Goal: Communication & Community: Participate in discussion

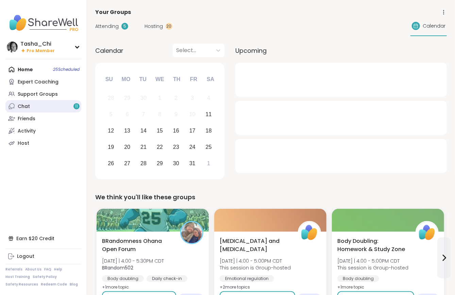
click at [36, 107] on link "Chat 11" at bounding box center [43, 106] width 76 height 12
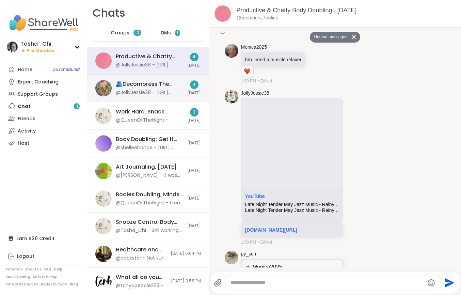
scroll to position [2607, 0]
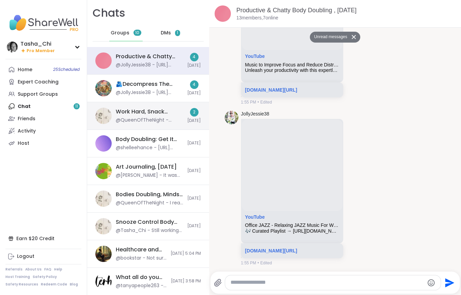
click at [143, 111] on div "Work Hard, Snack Harder Lunch Time Body Doubling, Oct 11" at bounding box center [149, 111] width 67 height 7
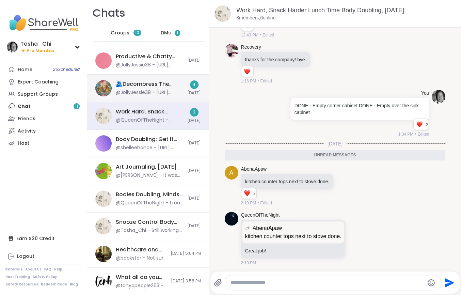
scroll to position [0, 0]
click at [156, 88] on div "🫂Decompress The Stress🫂, Oct 09 @JollyJessie38 - https://sharewellnow.com/serie…" at bounding box center [149, 88] width 67 height 16
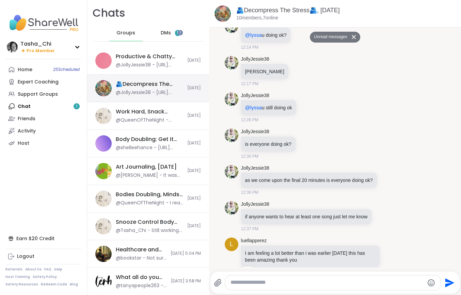
scroll to position [2263, 0]
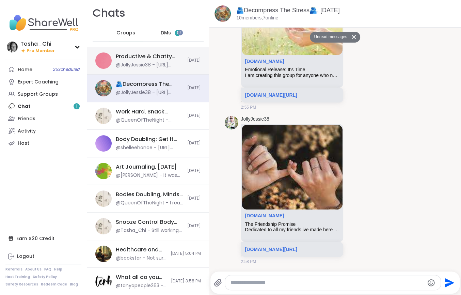
click at [164, 60] on div "Productive & Chatty Body Doubling , Oct 10" at bounding box center [149, 56] width 67 height 7
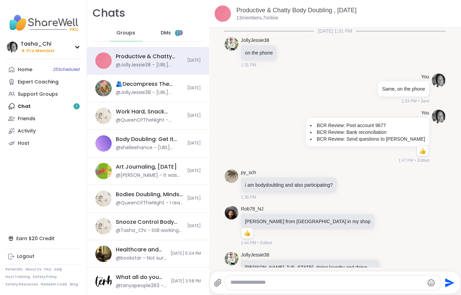
scroll to position [7159, 0]
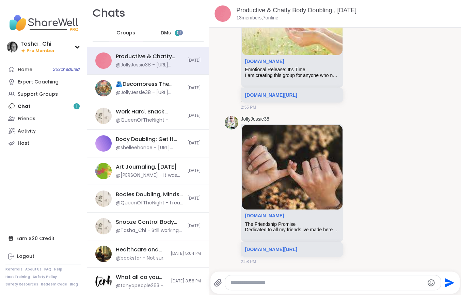
click at [163, 31] on span "DMs" at bounding box center [166, 33] width 10 height 7
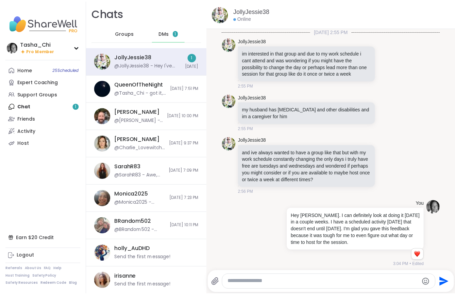
scroll to position [380, 0]
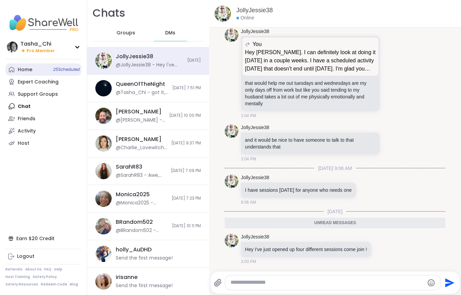
click at [24, 69] on div "Home 25 Scheduled" at bounding box center [25, 69] width 15 height 7
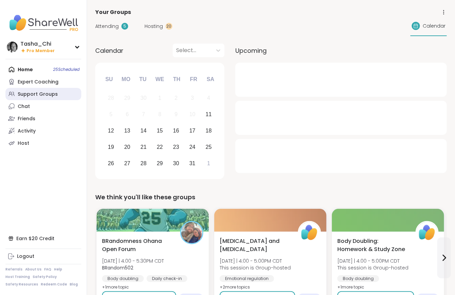
click at [29, 92] on div "Support Groups" at bounding box center [38, 94] width 40 height 7
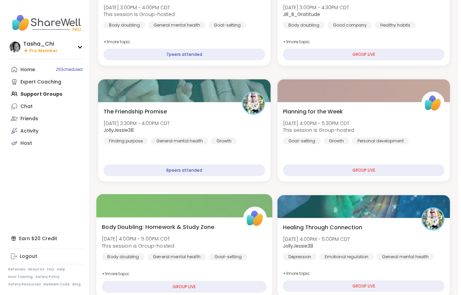
scroll to position [136, 0]
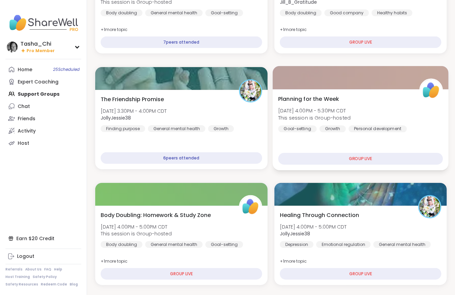
click at [278, 115] on div "Planning for the Week Sat, Oct 11 | 4:00PM - 5:30PM CDT This session is Group-h…" at bounding box center [360, 113] width 165 height 37
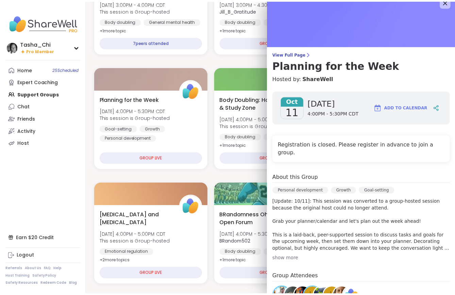
scroll to position [0, 0]
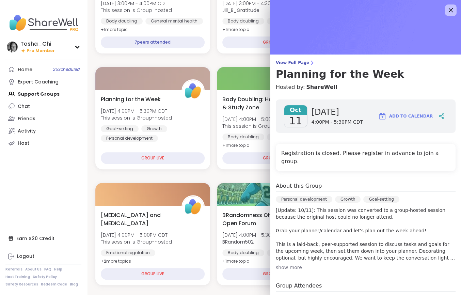
click at [445, 14] on div at bounding box center [451, 10] width 12 height 12
click at [446, 13] on icon at bounding box center [450, 10] width 9 height 9
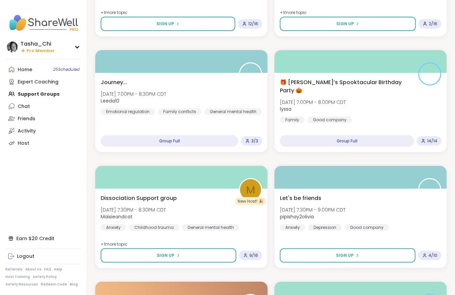
scroll to position [1195, 0]
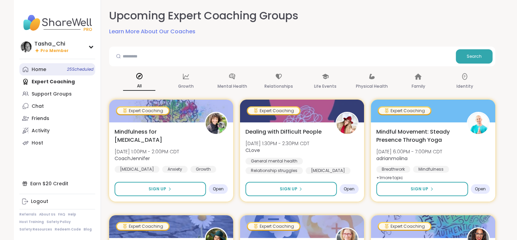
click at [42, 73] on link "Home 25 Scheduled" at bounding box center [57, 69] width 76 height 12
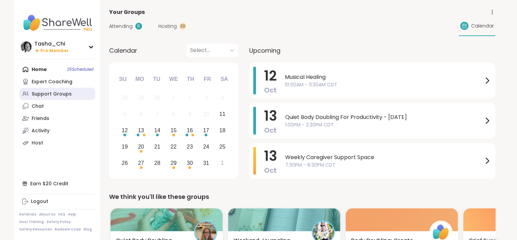
click at [55, 97] on div "Support Groups" at bounding box center [52, 94] width 40 height 7
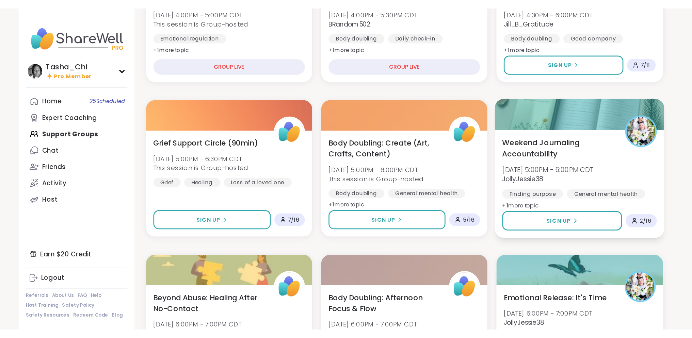
scroll to position [238, 0]
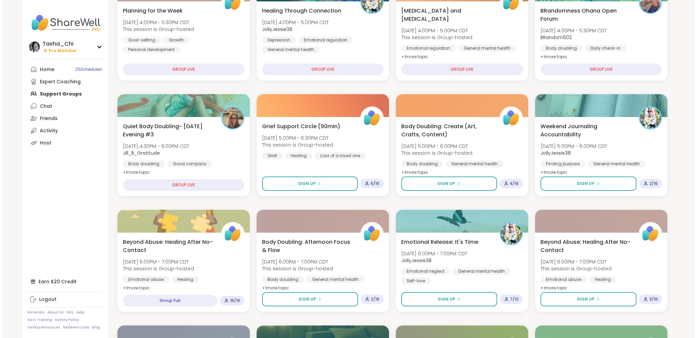
scroll to position [143, 0]
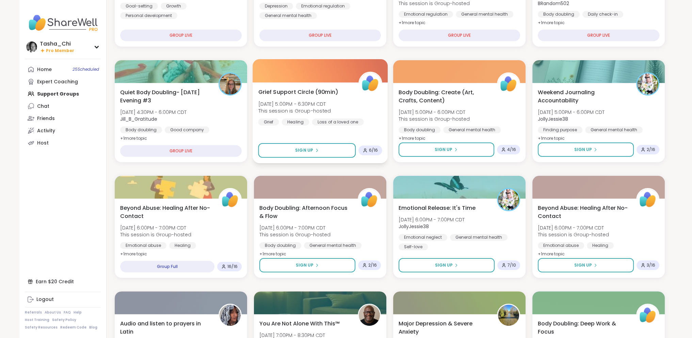
click at [362, 108] on div "Grief Support Circle (90min) [DATE] 5:00PM - 6:30PM CDT This session is Group-h…" at bounding box center [320, 106] width 124 height 37
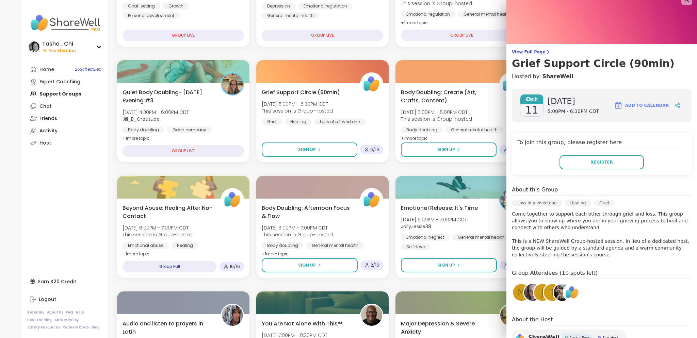
scroll to position [0, 0]
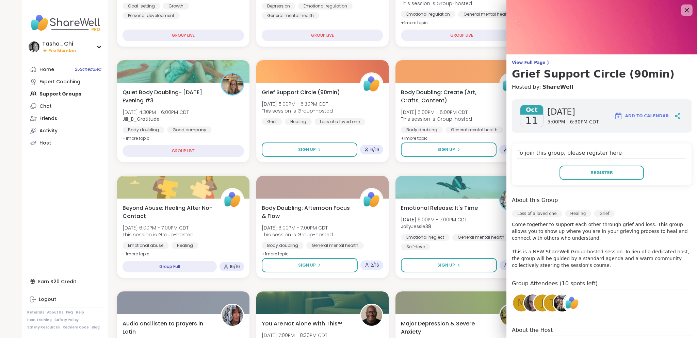
click at [682, 12] on icon at bounding box center [686, 10] width 9 height 9
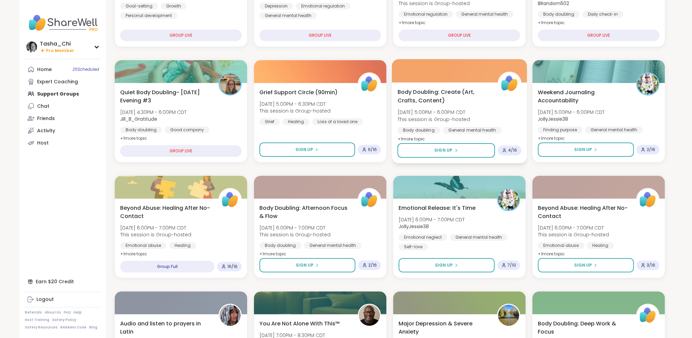
click at [486, 113] on div "Body Doubling: Create (Art, Crafts, Content) [DATE] 5:00PM - 6:00PM CDT This se…" at bounding box center [459, 115] width 124 height 55
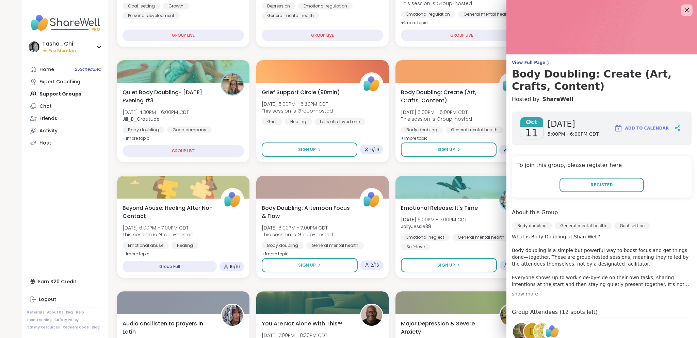
click at [682, 12] on icon at bounding box center [686, 10] width 9 height 9
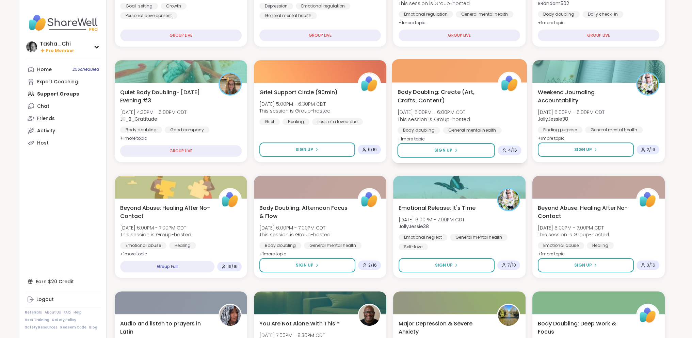
click at [482, 110] on div "Body Doubling: Create (Art, Crafts, Content) [DATE] 5:00PM - 6:00PM CDT This se…" at bounding box center [459, 115] width 124 height 55
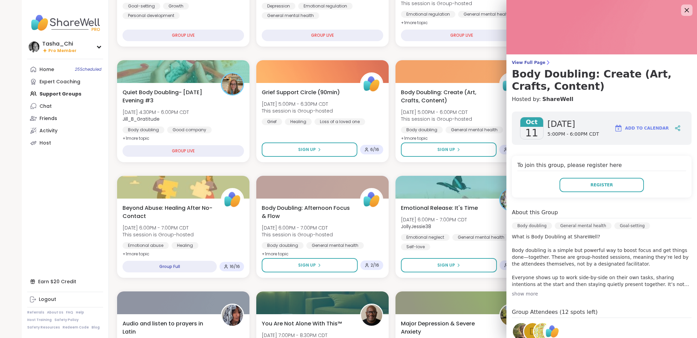
click at [682, 8] on icon at bounding box center [686, 10] width 9 height 9
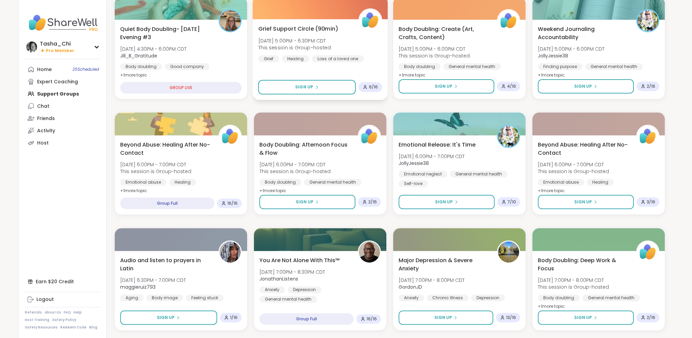
scroll to position [177, 0]
